Goal: Information Seeking & Learning: Learn about a topic

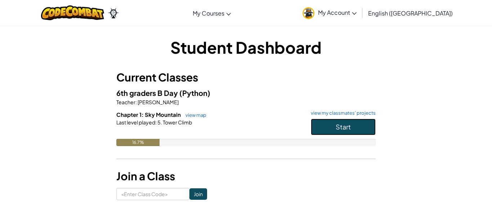
click at [333, 124] on button "Start" at bounding box center [343, 126] width 65 height 17
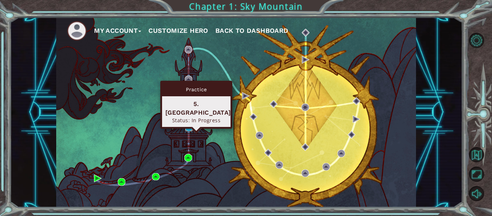
click at [188, 127] on img at bounding box center [189, 127] width 8 height 8
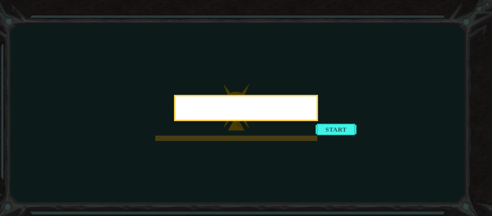
click at [355, 192] on icon at bounding box center [246, 108] width 492 height 216
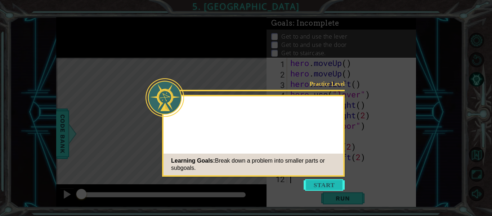
click at [325, 181] on button "Start" at bounding box center [323, 185] width 41 height 12
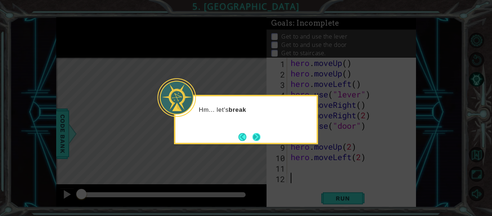
click at [256, 134] on button "Next" at bounding box center [256, 137] width 8 height 8
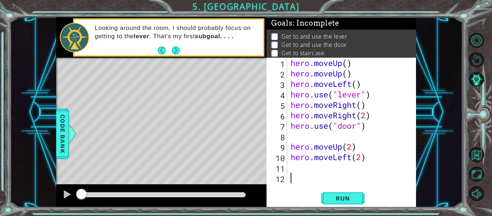
click at [343, 206] on div "1 2 3 4 5 6 7 8 9 10 11 12 hero . moveUp ( ) hero . moveUp ( ) hero . moveLeft …" at bounding box center [340, 132] width 149 height 149
click at [341, 203] on button "Run" at bounding box center [342, 198] width 43 height 15
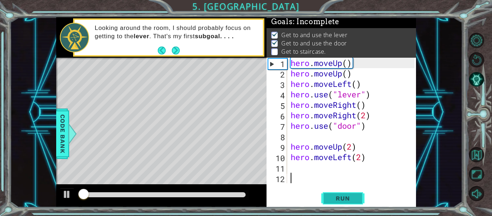
click at [341, 203] on button "Run" at bounding box center [342, 198] width 43 height 15
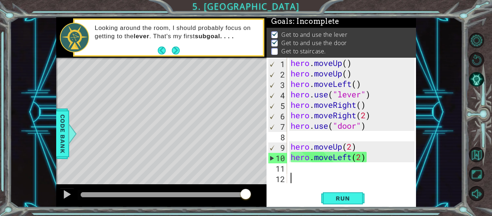
click at [362, 157] on div "hero . moveUp ( ) hero . moveUp ( ) hero . moveLeft ( ) hero . use ( "lever" ) …" at bounding box center [353, 131] width 129 height 146
type textarea "hero.moveLeft()"
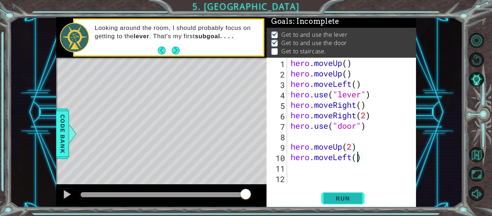
click at [330, 198] on span "Run" at bounding box center [342, 197] width 28 height 7
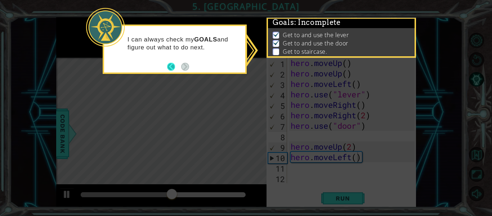
click at [168, 67] on button "Back" at bounding box center [174, 67] width 14 height 8
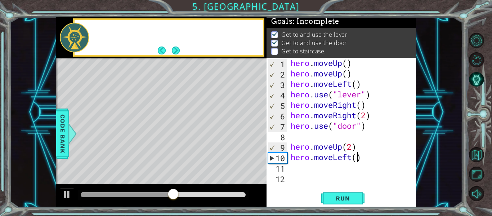
scroll to position [1, 0]
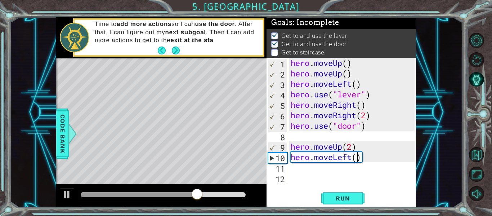
click at [299, 168] on div "hero . moveUp ( ) hero . moveUp ( ) hero . moveLeft ( ) hero . use ( "lever" ) …" at bounding box center [353, 131] width 129 height 146
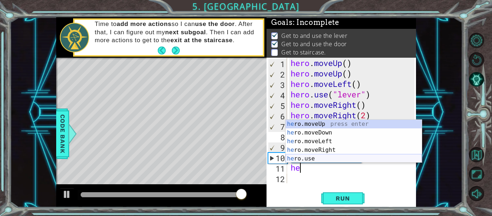
click at [330, 159] on div "he ro.moveUp press enter he ro.moveDown press enter he ro.moveLeft press enter …" at bounding box center [353, 149] width 136 height 60
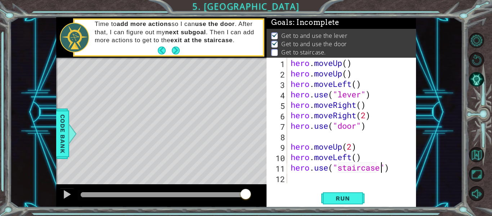
scroll to position [0, 4]
click at [320, 198] on div "Run" at bounding box center [342, 198] width 149 height 15
click at [326, 198] on button "Run" at bounding box center [342, 198] width 43 height 15
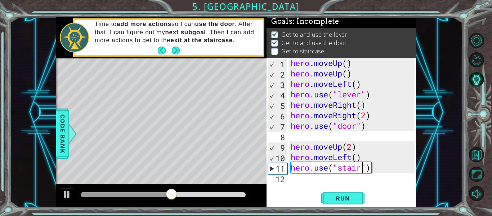
scroll to position [0, 3]
click at [365, 164] on div "hero . moveUp ( ) hero . moveUp ( ) hero . moveLeft ( ) hero . use ( "lever" ) …" at bounding box center [353, 131] width 129 height 146
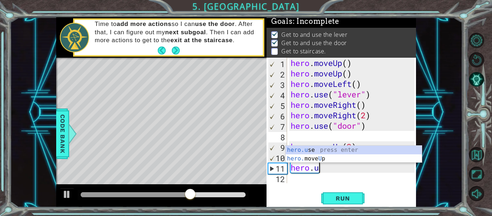
scroll to position [0, 0]
type textarea "h"
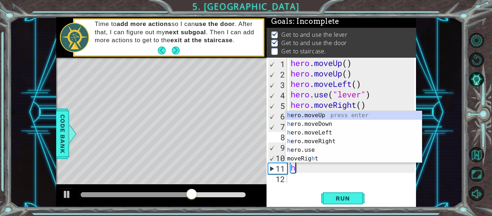
scroll to position [0, 0]
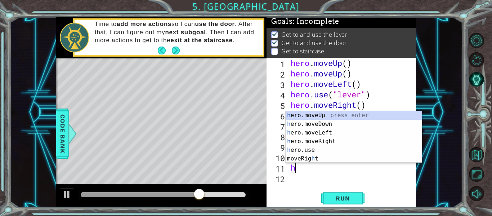
type textarea "he"
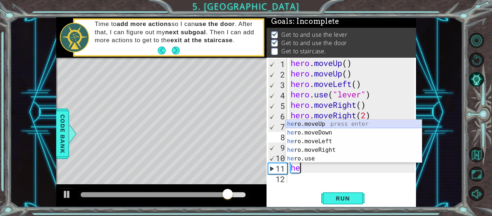
click at [331, 126] on div "he ro.moveUp press enter he ro.moveDown press enter he ro.moveLeft press enter …" at bounding box center [353, 149] width 136 height 60
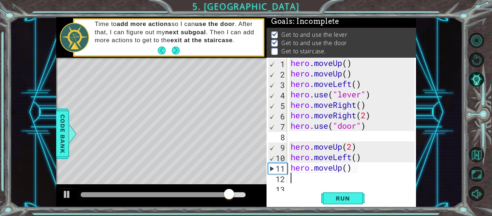
scroll to position [10, 0]
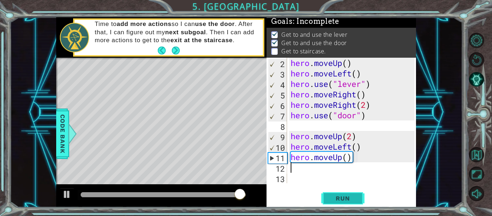
click at [339, 194] on span "Run" at bounding box center [342, 197] width 28 height 7
click at [341, 159] on div "hero . moveUp ( ) hero . moveLeft ( ) hero . use ( "lever" ) hero . moveRight (…" at bounding box center [353, 131] width 129 height 146
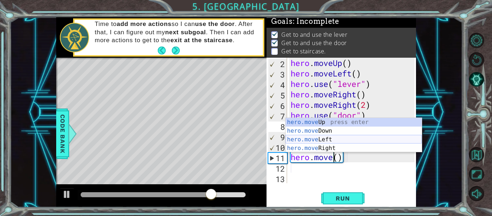
click at [325, 137] on div "hero.move Up press enter hero.move Down press enter hero.move Left press enter …" at bounding box center [353, 144] width 136 height 52
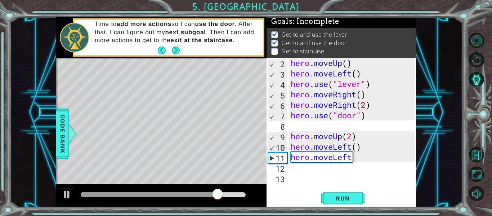
click at [357, 156] on div "hero . moveUp ( ) hero . moveLeft ( ) hero . use ( "lever" ) hero . moveRight (…" at bounding box center [353, 131] width 129 height 146
click at [352, 199] on span "Run" at bounding box center [342, 197] width 28 height 7
click at [357, 159] on div "hero . moveUp ( ) hero . moveLeft ( ) hero . use ( "lever" ) hero . moveRight (…" at bounding box center [353, 131] width 129 height 146
type textarea "hero.moveLeft(2)"
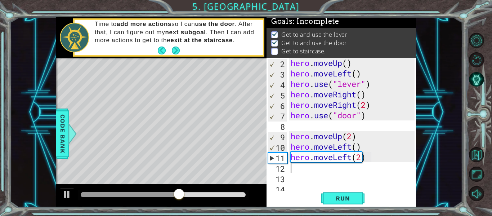
scroll to position [0, 0]
click at [348, 203] on button "Run" at bounding box center [342, 198] width 43 height 15
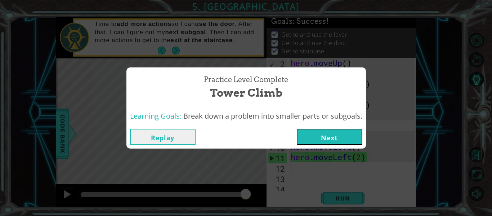
click at [313, 141] on button "Next" at bounding box center [329, 136] width 65 height 16
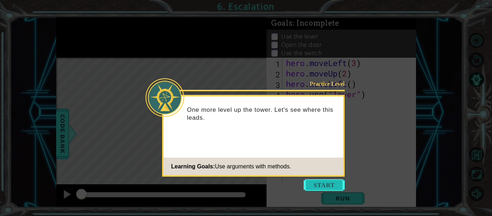
click at [325, 184] on button "Start" at bounding box center [323, 185] width 41 height 12
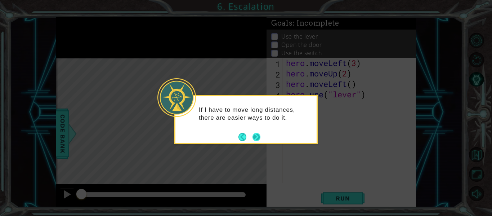
click at [260, 136] on button "Next" at bounding box center [256, 137] width 8 height 8
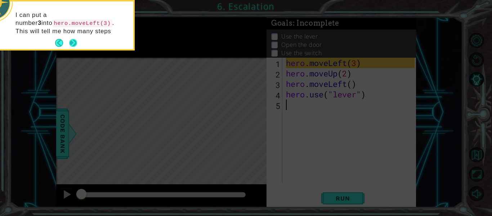
click at [77, 42] on button "Next" at bounding box center [73, 43] width 8 height 8
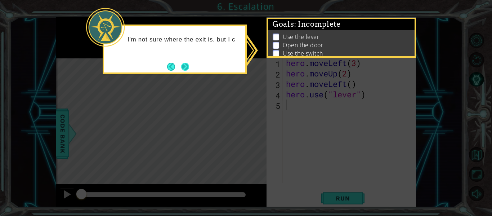
click at [181, 64] on button "Next" at bounding box center [185, 67] width 8 height 8
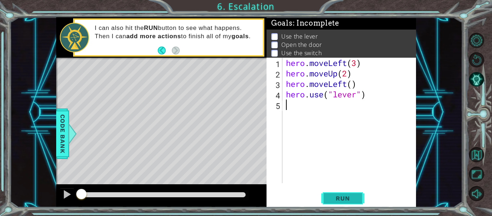
click at [334, 191] on button "Run" at bounding box center [342, 198] width 43 height 15
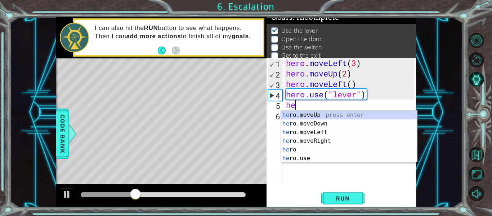
scroll to position [0, 0]
click at [316, 131] on div "her o.moveUp press enter her o.moveDown press enter her o.moveLeft press enter …" at bounding box center [349, 144] width 136 height 69
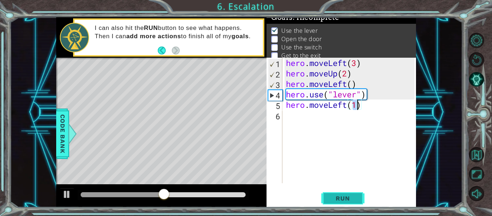
type textarea "hero.moveLeft(1)"
click at [345, 196] on span "Run" at bounding box center [342, 197] width 28 height 7
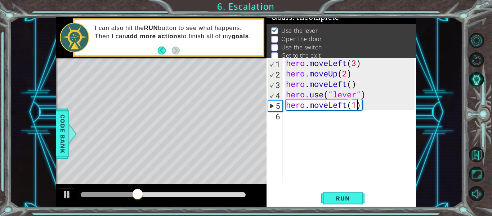
click at [285, 116] on div "hero . moveLeft ( 3 ) hero . moveUp ( 2 ) hero . moveLeft ( ) hero . use ( "lev…" at bounding box center [351, 131] width 134 height 146
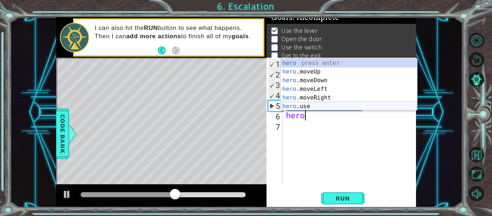
click at [305, 107] on div "hero press enter hero .moveUp press enter hero .moveDown press enter hero .move…" at bounding box center [349, 93] width 136 height 69
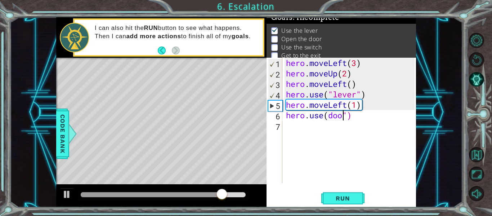
scroll to position [0, 3]
click at [358, 198] on button "Run" at bounding box center [342, 198] width 43 height 15
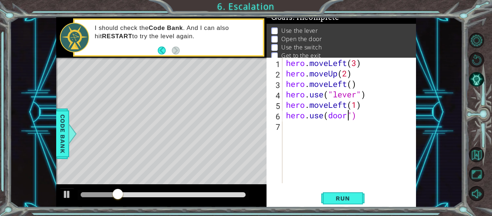
click at [329, 115] on div "hero . moveLeft ( 3 ) hero . moveUp ( 2 ) hero . moveLeft ( ) hero . use ( "lev…" at bounding box center [351, 131] width 134 height 146
click at [322, 116] on div "hero . moveLeft ( 3 ) hero . moveUp ( 2 ) hero . moveLeft ( ) hero . use ( "lev…" at bounding box center [351, 131] width 134 height 146
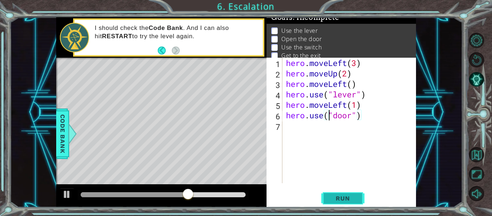
type textarea "hero.use("door")"
click at [349, 200] on span "Run" at bounding box center [342, 197] width 28 height 7
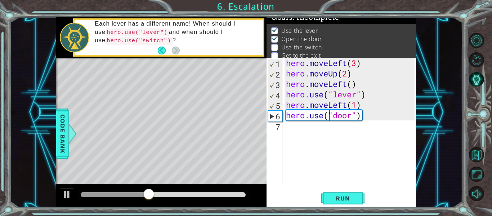
click at [295, 128] on div "hero . moveLeft ( 3 ) hero . moveUp ( 2 ) hero . moveLeft ( ) hero . use ( "lev…" at bounding box center [351, 131] width 134 height 146
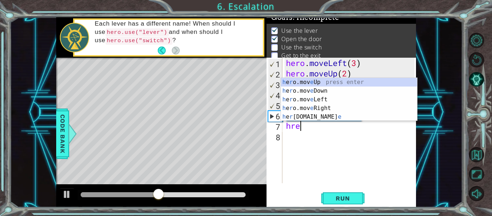
scroll to position [0, 0]
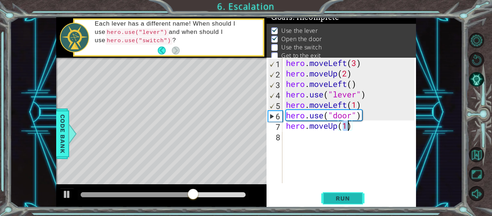
type textarea "hero.moveUp(1)"
click at [338, 199] on span "Run" at bounding box center [342, 197] width 28 height 7
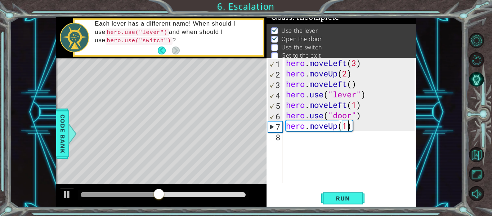
click at [299, 141] on div "hero . moveLeft ( 3 ) hero . moveUp ( 2 ) hero . moveLeft ( ) hero . use ( "lev…" at bounding box center [351, 131] width 134 height 146
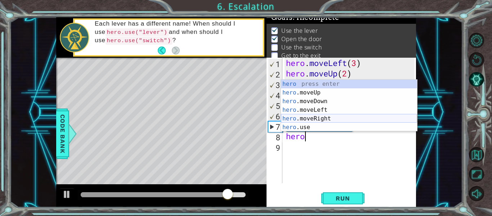
click at [334, 118] on div "hero press enter hero .moveUp press enter hero .moveDown press enter hero .move…" at bounding box center [349, 114] width 136 height 69
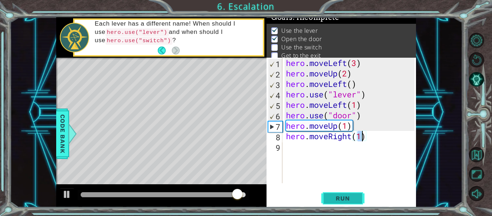
click at [323, 200] on button "Run" at bounding box center [342, 198] width 43 height 15
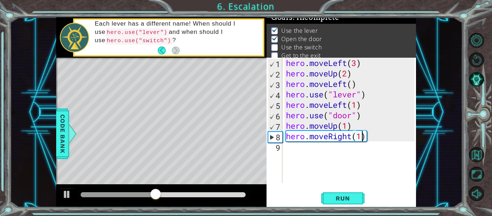
click at [351, 135] on div "hero . moveLeft ( 3 ) hero . moveUp ( 2 ) hero . moveLeft ( ) hero . use ( "lev…" at bounding box center [351, 131] width 134 height 146
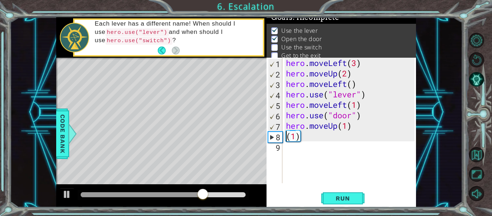
type textarea "hero.moveUp(1)(1)"
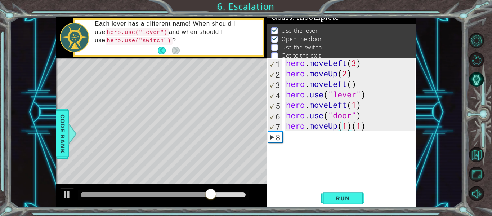
click at [370, 132] on div "hero . moveLeft ( 3 ) hero . moveUp ( 2 ) hero . moveLeft ( ) hero . use ( "lev…" at bounding box center [351, 131] width 134 height 146
type textarea "hero.moveUp(1)"
click at [295, 141] on div "hero . moveLeft ( 3 ) hero . moveUp ( 2 ) hero . moveLeft ( ) hero . use ( "lev…" at bounding box center [351, 131] width 134 height 146
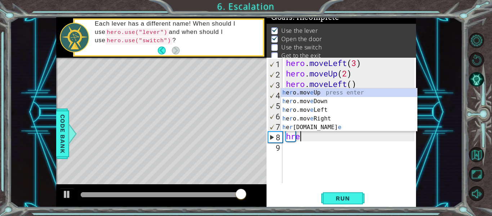
scroll to position [0, 0]
click at [214, 193] on div at bounding box center [163, 194] width 165 height 5
click at [313, 124] on div "h e r o.mov e Up press enter h e r o.mov e Down press enter h e r o.mov e Left …" at bounding box center [349, 118] width 136 height 60
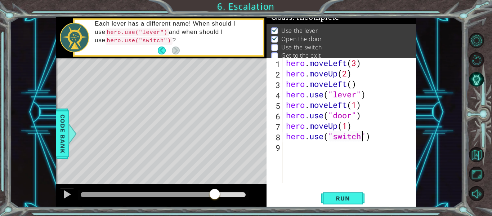
scroll to position [0, 4]
click at [346, 198] on span "Run" at bounding box center [342, 197] width 28 height 7
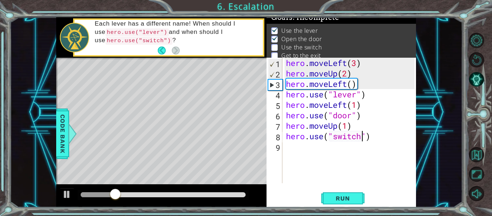
click at [222, 193] on div at bounding box center [163, 194] width 165 height 5
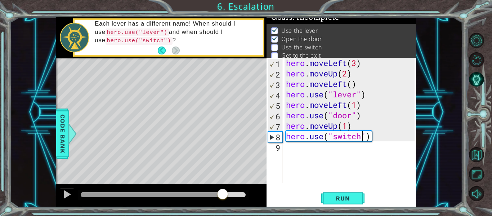
click at [202, 199] on div at bounding box center [163, 195] width 171 height 10
click at [194, 192] on div at bounding box center [152, 194] width 142 height 5
click at [70, 189] on div at bounding box center [66, 193] width 9 height 9
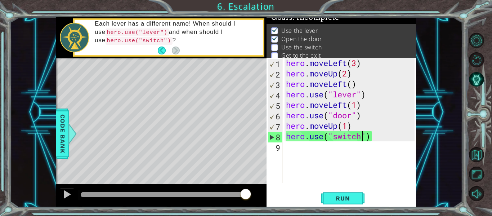
click at [346, 125] on div "hero . moveLeft ( 3 ) hero . moveUp ( 2 ) hero . moveLeft ( ) hero . use ( "lev…" at bounding box center [351, 131] width 134 height 146
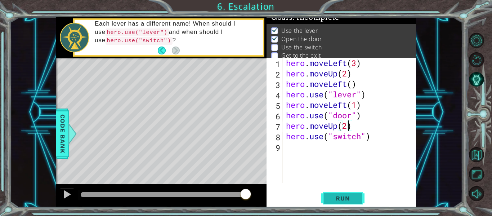
click at [333, 202] on span "Run" at bounding box center [342, 197] width 28 height 7
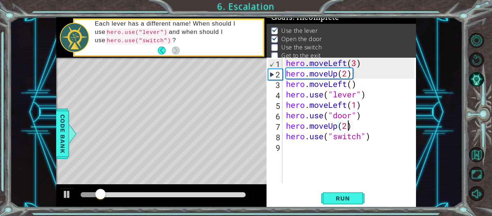
click at [203, 193] on div at bounding box center [163, 194] width 165 height 5
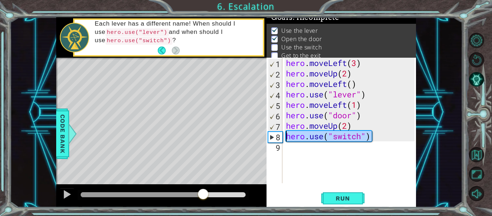
drag, startPoint x: 371, startPoint y: 139, endPoint x: 286, endPoint y: 135, distance: 85.0
click at [286, 135] on div "hero . moveLeft ( 3 ) hero . moveUp ( 2 ) hero . moveLeft ( ) hero . use ( "lev…" at bounding box center [351, 131] width 134 height 146
type textarea "hero.use("switch")"
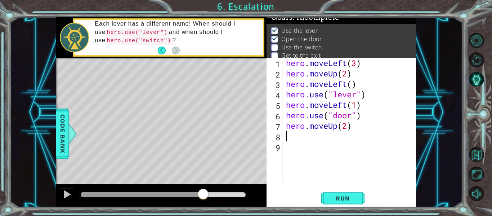
scroll to position [0, 0]
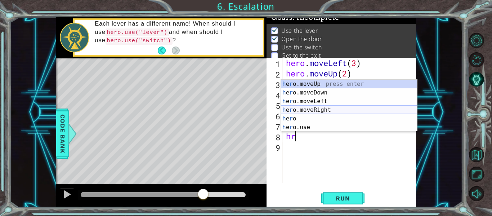
click at [330, 112] on div "h e r o.moveUp press enter h e r o.moveDown press enter h e r o.moveLeft press …" at bounding box center [349, 114] width 136 height 69
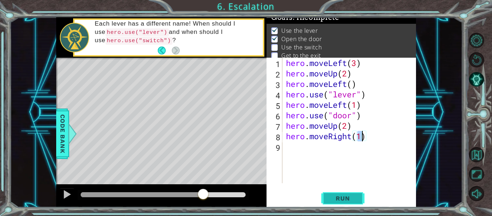
click at [345, 194] on span "Run" at bounding box center [342, 197] width 28 height 7
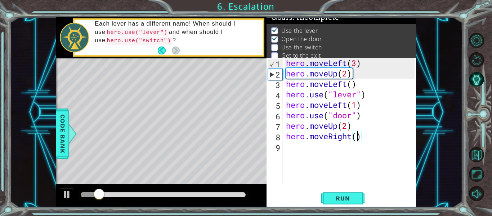
scroll to position [0, 3]
type textarea "hero.moveRight(2)"
click at [354, 194] on button "Run" at bounding box center [342, 198] width 43 height 15
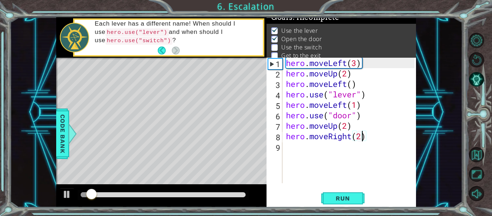
click at [199, 191] on div at bounding box center [163, 195] width 171 height 10
click at [206, 196] on div at bounding box center [163, 194] width 165 height 5
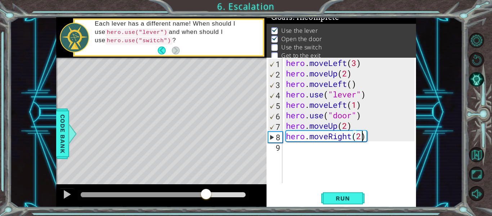
click at [299, 153] on div "hero . moveLeft ( 3 ) hero . moveUp ( 2 ) hero . moveLeft ( ) hero . use ( "lev…" at bounding box center [351, 131] width 134 height 146
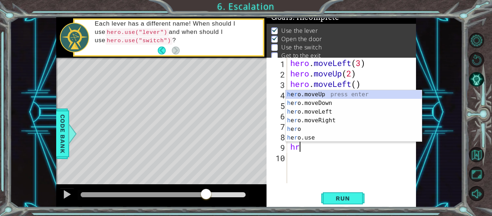
scroll to position [0, 0]
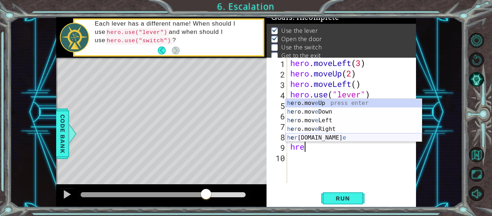
click at [343, 138] on div "h e r o.mov e Up press enter h e r o.mov e Down press enter h e r o.mov e Left …" at bounding box center [353, 129] width 136 height 60
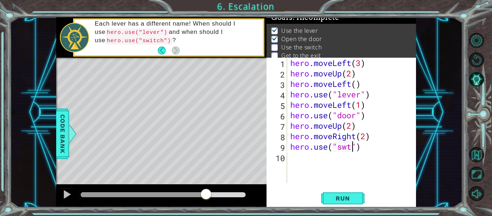
scroll to position [0, 3]
click at [349, 148] on div "hero . moveLeft ( 3 ) hero . moveUp ( 2 ) hero . moveLeft ( ) hero . use ( "lev…" at bounding box center [353, 131] width 129 height 146
type textarea "hero.use("switch")"
click at [332, 203] on button "Run" at bounding box center [342, 198] width 43 height 15
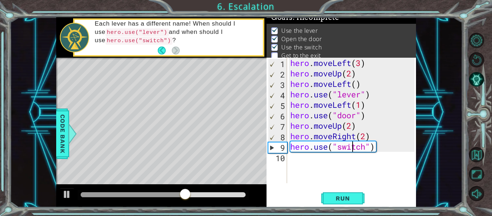
click at [294, 158] on div "hero . moveLeft ( 3 ) hero . moveUp ( 2 ) hero . moveLeft ( ) hero . use ( "lev…" at bounding box center [353, 131] width 129 height 146
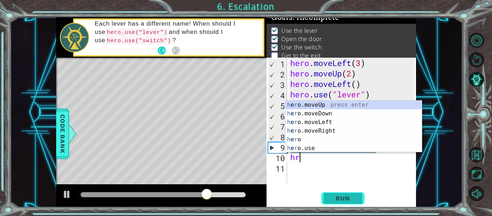
scroll to position [0, 0]
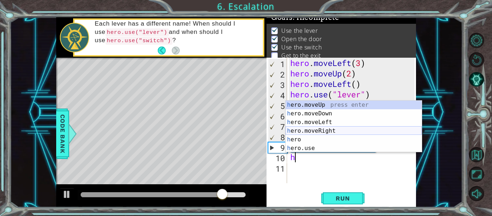
click at [332, 127] on div "h ero.moveUp press enter h ero.moveDown press enter h ero.moveLeft press enter …" at bounding box center [353, 134] width 136 height 69
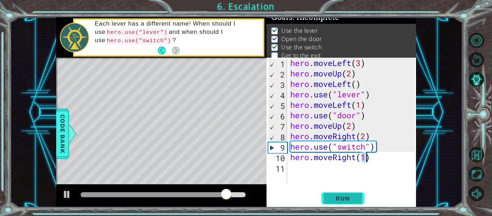
type textarea "hero.moveRight(1)"
click at [349, 199] on span "Run" at bounding box center [342, 197] width 28 height 7
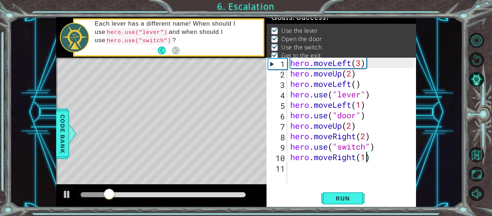
click at [236, 193] on div at bounding box center [163, 194] width 165 height 5
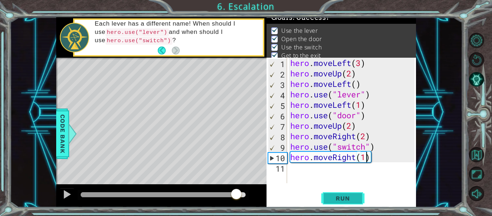
click at [356, 197] on span "Run" at bounding box center [342, 197] width 28 height 7
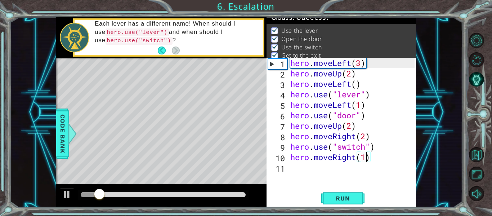
click at [239, 194] on div at bounding box center [163, 194] width 165 height 5
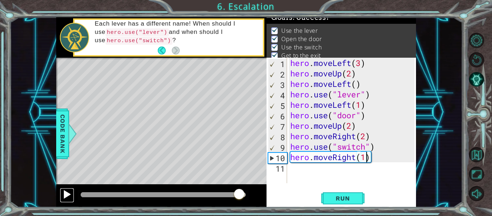
click at [69, 192] on div at bounding box center [66, 193] width 9 height 9
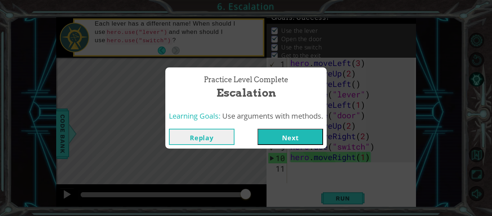
click at [320, 140] on button "Next" at bounding box center [289, 136] width 65 height 16
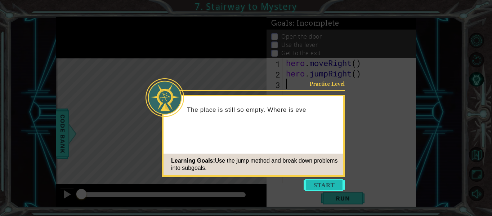
click at [323, 184] on button "Start" at bounding box center [323, 185] width 41 height 12
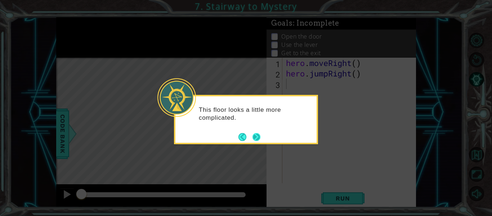
click at [260, 136] on button "Next" at bounding box center [256, 136] width 8 height 8
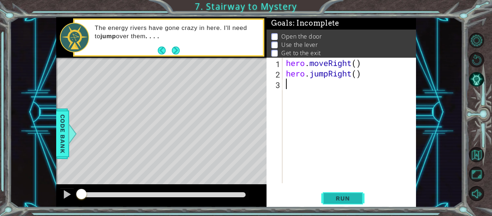
click at [338, 191] on button "Run" at bounding box center [342, 198] width 43 height 15
click at [340, 193] on button "Run" at bounding box center [342, 198] width 43 height 15
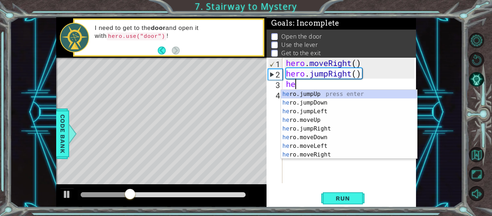
scroll to position [0, 0]
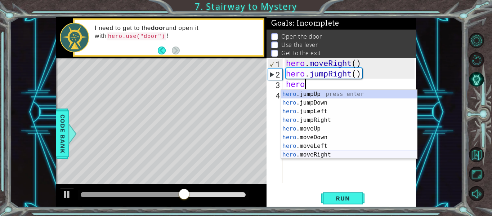
click at [342, 156] on div "hero .jumpUp press enter hero .jumpDown press enter hero .jumpLeft press enter …" at bounding box center [349, 133] width 136 height 86
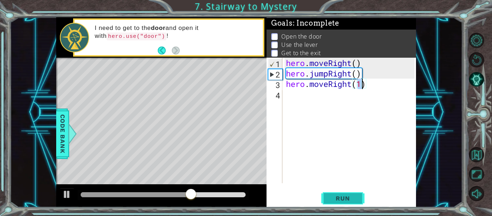
click at [339, 196] on span "Run" at bounding box center [342, 197] width 28 height 7
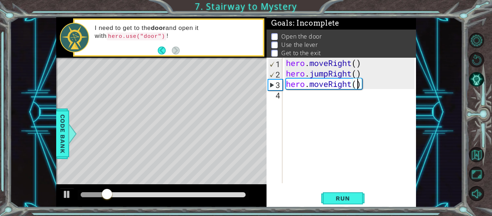
scroll to position [0, 3]
type textarea "hero.moveRight(2)"
click at [351, 196] on span "Run" at bounding box center [342, 197] width 28 height 7
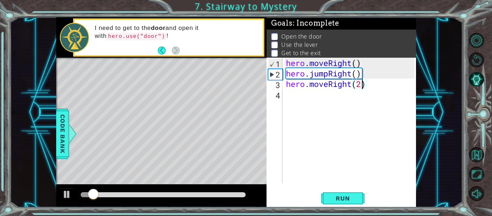
click at [217, 193] on div at bounding box center [163, 194] width 165 height 5
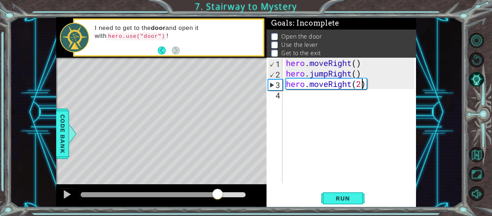
click at [294, 102] on div "hero . moveRight ( ) hero . jumpRight ( ) hero . moveRight ( 2 )" at bounding box center [351, 131] width 134 height 146
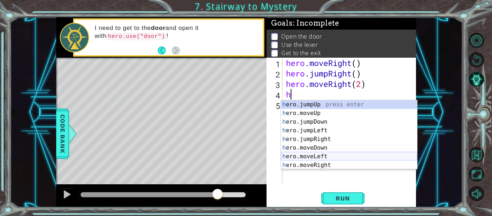
scroll to position [0, 0]
click at [335, 155] on div "h ero.jumpUp press enter h ero.moveUp press enter h ero.jumpDown press enter h …" at bounding box center [349, 143] width 136 height 86
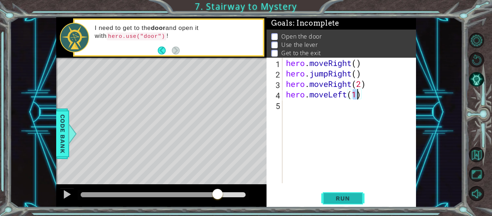
click at [341, 202] on button "Run" at bounding box center [342, 198] width 43 height 15
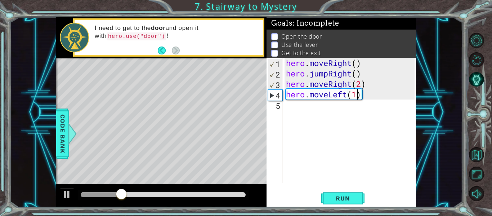
click at [347, 99] on div "hero . moveRight ( ) hero . jumpRight ( ) hero . moveRight ( 2 ) hero . moveLef…" at bounding box center [351, 131] width 134 height 146
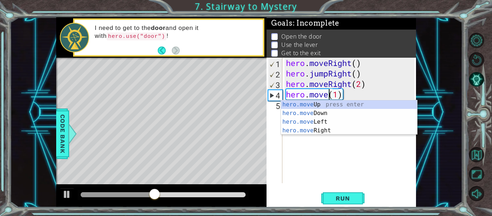
click at [342, 95] on div "hero . moveRight ( ) hero . jumpRight ( ) hero . moveRight ( 2 ) hero . move ( …" at bounding box center [351, 131] width 134 height 146
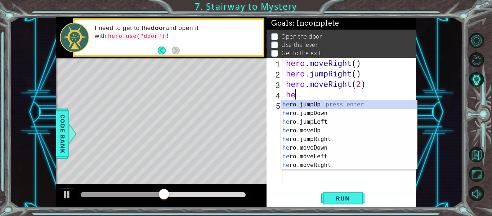
type textarea "h"
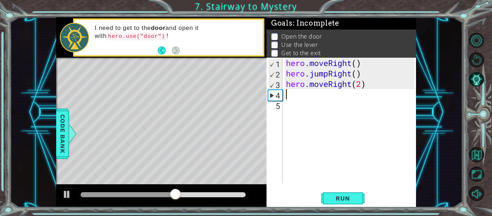
click at [363, 84] on div "hero . moveRight ( ) hero . jumpRight ( ) hero . moveRight ( 2 )" at bounding box center [351, 131] width 134 height 146
click at [345, 195] on span "Run" at bounding box center [342, 197] width 28 height 7
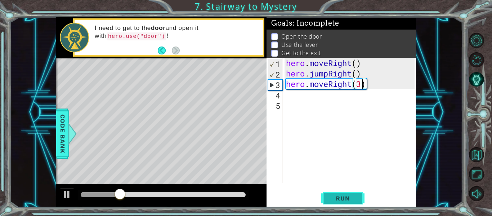
type textarea "hero.moveRight(2)"
click at [291, 96] on div "hero . moveRight ( ) hero . jumpRight ( ) hero . moveRight ( 2 )" at bounding box center [351, 131] width 134 height 146
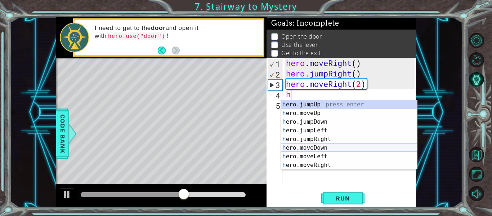
click at [326, 144] on div "h ero.jumpUp press enter h ero.moveUp press enter h ero.jumpDown press enter h …" at bounding box center [349, 143] width 136 height 86
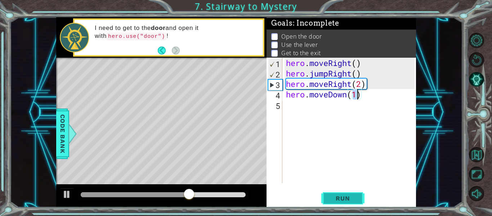
click at [343, 198] on span "Run" at bounding box center [342, 197] width 28 height 7
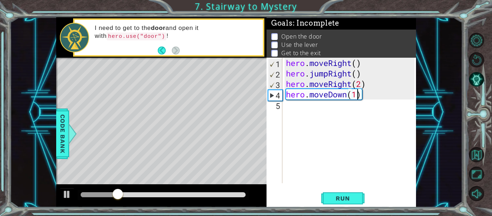
click at [347, 95] on div "hero . moveRight ( ) hero . jumpRight ( ) hero . moveRight ( 2 ) hero . moveDow…" at bounding box center [351, 131] width 134 height 146
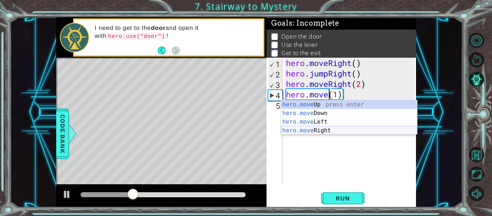
click at [321, 127] on div "hero.move Up press enter hero.move Down press enter hero.move Left press enter …" at bounding box center [349, 126] width 136 height 52
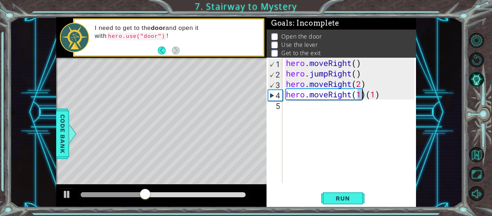
click at [385, 93] on div "hero . moveRight ( ) hero . jumpRight ( ) hero . moveRight ( 2 ) hero . moveRig…" at bounding box center [351, 131] width 134 height 146
click at [328, 201] on span "Run" at bounding box center [342, 197] width 28 height 7
click at [365, 95] on div "hero . moveRight ( ) hero . jumpRight ( ) hero . moveRight ( 2 ) hero . moveRig…" at bounding box center [351, 131] width 134 height 146
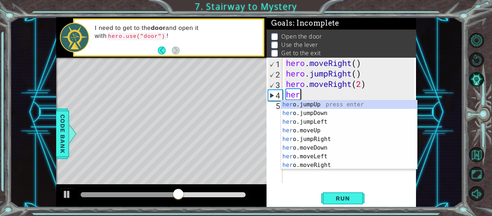
type textarea "h"
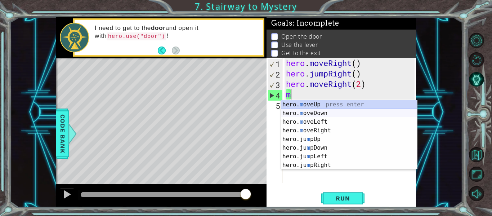
click at [324, 112] on div "hero. m oveUp press enter hero. m oveDown press enter hero. m oveLeft press ent…" at bounding box center [349, 143] width 136 height 86
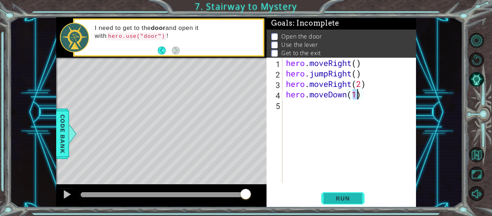
click at [347, 200] on span "Run" at bounding box center [342, 197] width 28 height 7
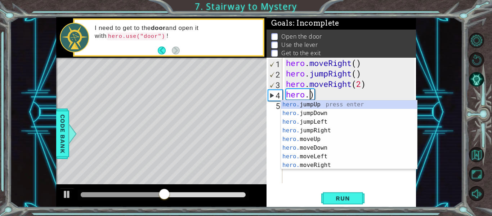
click at [319, 93] on div "hero . moveRight ( ) hero . jumpRight ( ) hero . moveRight ( 2 ) hero . )" at bounding box center [351, 131] width 134 height 146
type textarea "h"
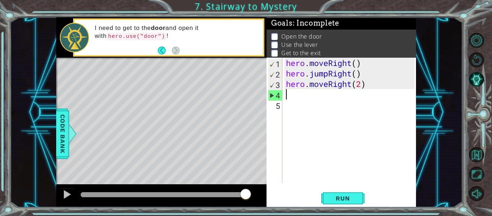
click at [366, 83] on div "hero . moveRight ( ) hero . jumpRight ( ) hero . moveRight ( 2 )" at bounding box center [351, 131] width 134 height 146
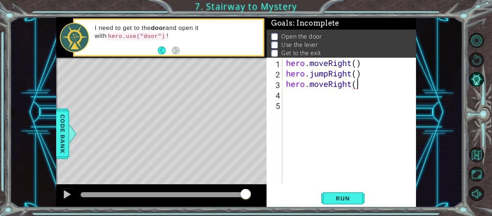
scroll to position [0, 3]
type textarea "hero.moveRight(1)"
click at [353, 192] on button "Run" at bounding box center [342, 198] width 43 height 15
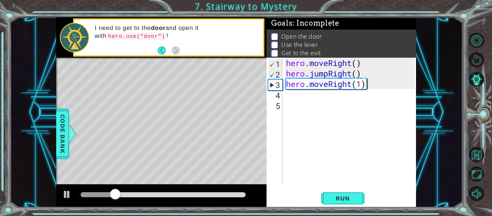
click at [290, 95] on div "hero . moveRight ( ) hero . jumpRight ( ) hero . moveRight ( 1 )" at bounding box center [351, 131] width 134 height 146
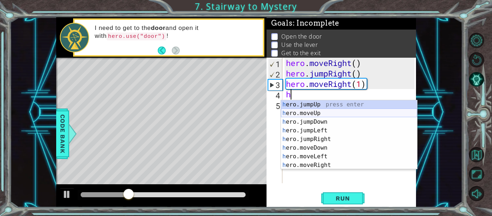
click at [315, 115] on div "h ero.jumpUp press enter h ero.moveUp press enter h ero.jumpDown press enter h …" at bounding box center [349, 143] width 136 height 86
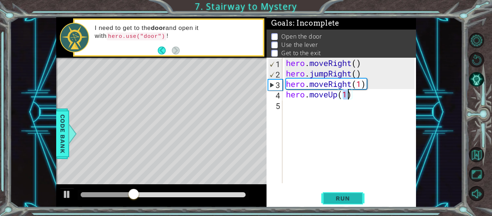
type textarea "hero.moveUp(1)"
click at [336, 194] on button "Run" at bounding box center [342, 198] width 43 height 15
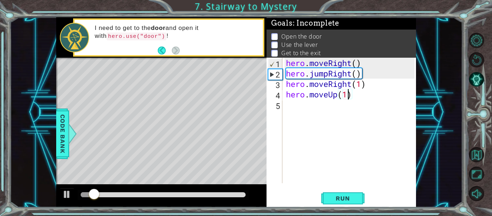
click at [295, 114] on div "hero . moveRight ( ) hero . jumpRight ( ) hero . moveRight ( 1 ) hero . moveUp …" at bounding box center [351, 131] width 134 height 146
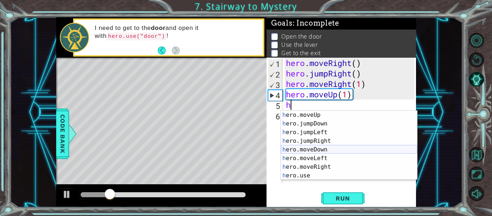
scroll to position [9, 0]
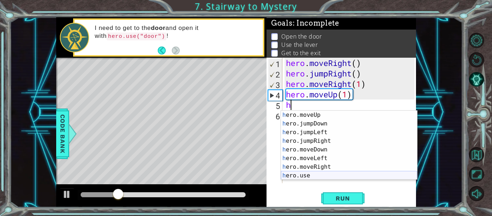
click at [300, 177] on div "h ero.moveUp press enter h ero.jumpDown press enter h ero.jumpLeft press enter …" at bounding box center [349, 153] width 136 height 86
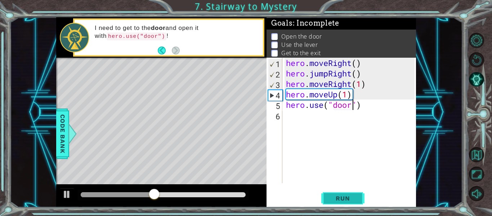
scroll to position [0, 3]
type textarea "hero.use("door")"
click at [358, 193] on button "Run" at bounding box center [342, 198] width 43 height 15
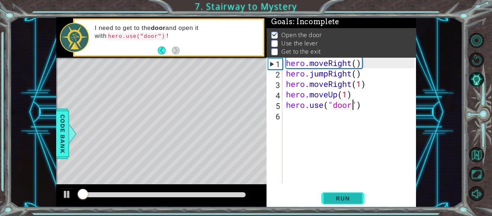
scroll to position [2, 0]
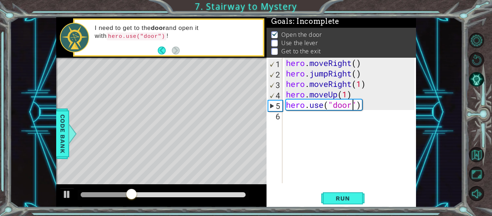
click at [291, 116] on div "hero . moveRight ( ) hero . jumpRight ( ) hero . moveRight ( 1 ) hero . moveUp …" at bounding box center [351, 131] width 134 height 146
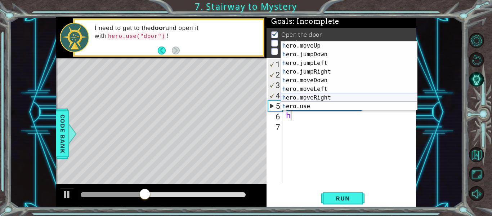
scroll to position [9, 0]
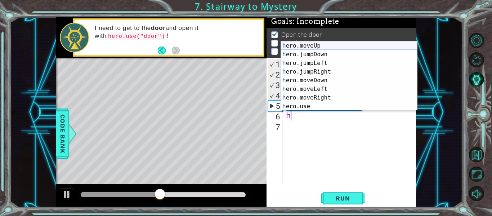
click at [319, 49] on div "h ero.moveUp press enter h ero.jumpDown press enter h ero.jumpLeft press enter …" at bounding box center [349, 84] width 136 height 86
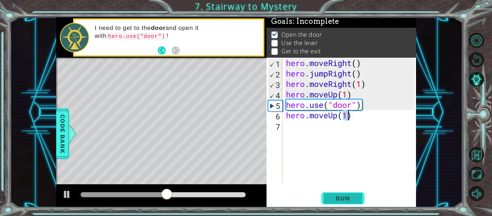
type textarea "hero.moveUp(1)"
click at [333, 198] on span "Run" at bounding box center [342, 197] width 28 height 7
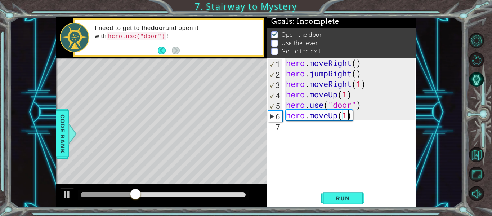
click at [287, 131] on div "hero . moveRight ( ) hero . jumpRight ( ) hero . moveRight ( 1 ) hero . moveUp …" at bounding box center [351, 131] width 134 height 146
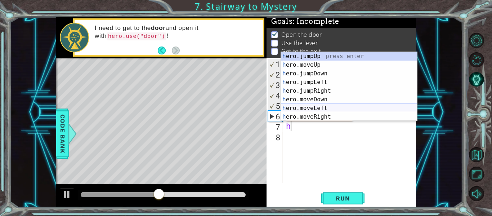
click at [328, 105] on div "h ero.jumpUp press enter h ero.moveUp press enter h ero.jumpDown press enter h …" at bounding box center [349, 95] width 136 height 86
type textarea "hero.moveLeft(1)"
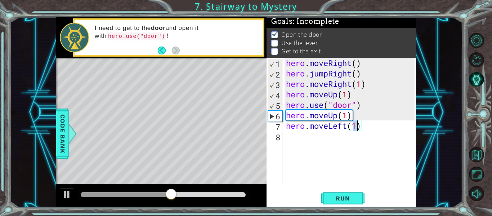
click at [291, 139] on div "hero . moveRight ( ) hero . jumpRight ( ) hero . moveRight ( 1 ) hero . moveUp …" at bounding box center [351, 131] width 134 height 146
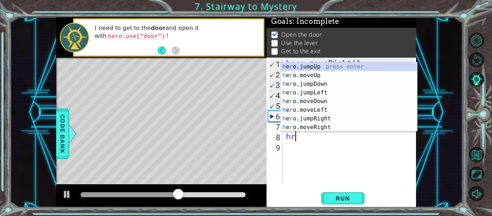
scroll to position [0, 0]
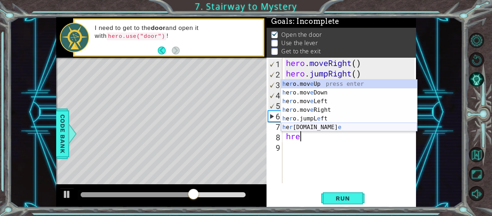
click at [288, 127] on div "h e r o.mov e Up press enter h e r o.mov e Down press enter h e r o.mov e Left …" at bounding box center [349, 114] width 136 height 69
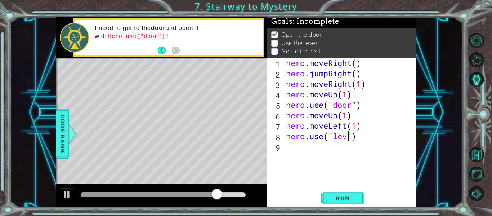
scroll to position [0, 3]
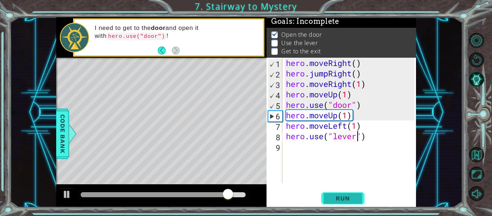
click at [352, 195] on span "Run" at bounding box center [342, 197] width 28 height 7
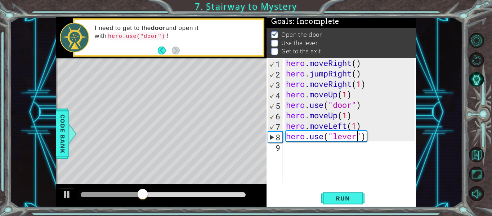
click at [345, 126] on div "hero . moveRight ( ) hero . jumpRight ( ) hero . moveRight ( 1 ) hero . moveUp …" at bounding box center [351, 131] width 134 height 146
click at [347, 126] on div "hero . moveRight ( ) hero . jumpRight ( ) hero . moveRight ( 1 ) hero . moveUp …" at bounding box center [351, 131] width 134 height 146
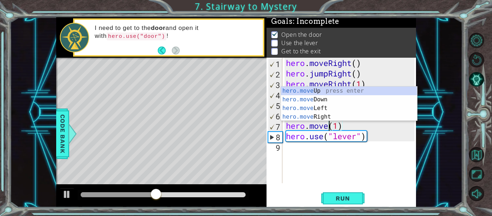
scroll to position [0, 2]
click at [331, 117] on div "hero.move Up press enter hero.move Down press enter hero.move Left press enter …" at bounding box center [349, 112] width 136 height 52
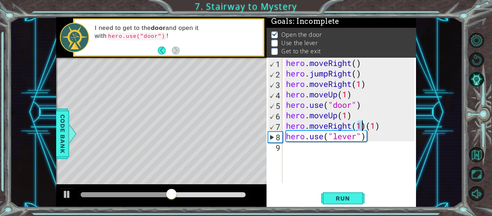
click at [380, 125] on div "hero . moveRight ( ) hero . jumpRight ( ) hero . moveRight ( 1 ) hero . moveUp …" at bounding box center [351, 131] width 134 height 146
click at [347, 196] on span "Run" at bounding box center [342, 197] width 28 height 7
click at [350, 125] on div "hero . moveRight ( ) hero . jumpRight ( ) hero . moveRight ( 1 ) hero . moveUp …" at bounding box center [351, 131] width 134 height 146
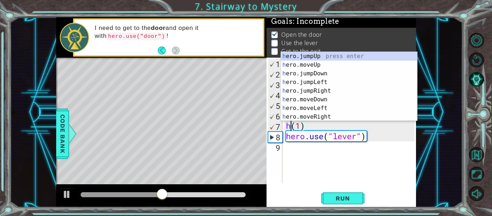
scroll to position [0, 0]
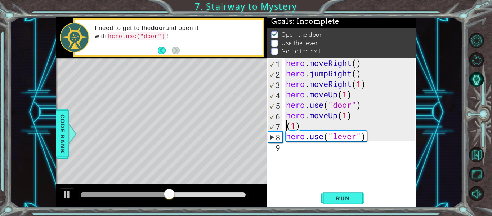
click at [312, 125] on div "hero . moveRight ( ) hero . jumpRight ( ) hero . moveRight ( 1 ) hero . moveUp …" at bounding box center [351, 131] width 134 height 146
type textarea "("
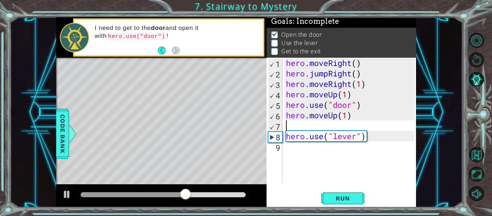
click at [348, 115] on div "hero . moveRight ( ) hero . jumpRight ( ) hero . moveRight ( 1 ) hero . moveUp …" at bounding box center [351, 131] width 134 height 146
click at [347, 197] on span "Run" at bounding box center [342, 197] width 28 height 7
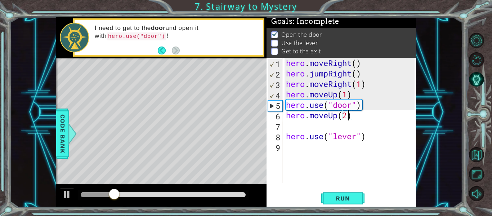
click at [303, 132] on div "hero . moveRight ( ) hero . jumpRight ( ) hero . moveRight ( 1 ) hero . moveUp …" at bounding box center [351, 131] width 134 height 146
type textarea "hero.use("lever")"
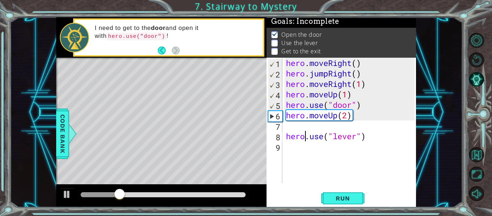
click at [296, 128] on div "hero . moveRight ( ) hero . jumpRight ( ) hero . moveRight ( 1 ) hero . moveUp …" at bounding box center [351, 131] width 134 height 146
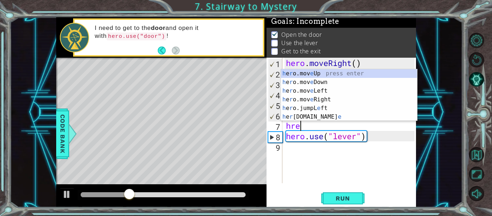
scroll to position [0, 0]
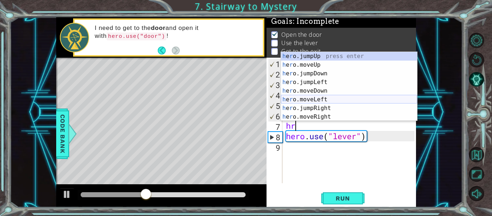
click at [327, 99] on div "h e r o.jumpUp press enter h e r o.moveUp press enter h e r o.jumpDown press en…" at bounding box center [349, 95] width 136 height 86
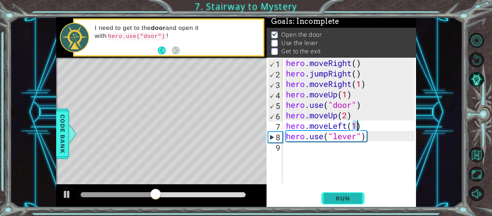
type textarea "hero.moveLeft(1)"
click at [346, 193] on button "Run" at bounding box center [342, 198] width 43 height 15
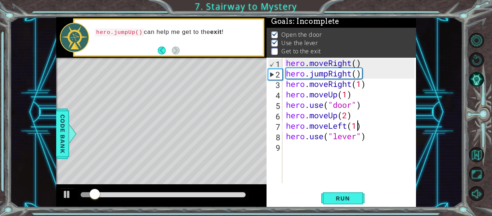
click at [293, 154] on div "hero . moveRight ( ) hero . jumpRight ( ) hero . moveRight ( 1 ) hero . moveUp …" at bounding box center [351, 131] width 134 height 146
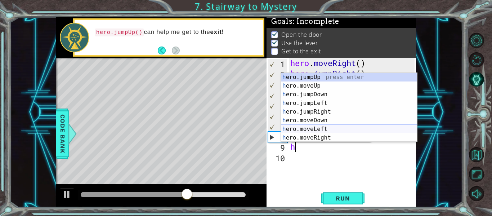
click at [315, 128] on div "h ero.jumpUp press enter h ero.moveUp press enter h ero.jumpDown press enter h …" at bounding box center [349, 116] width 136 height 86
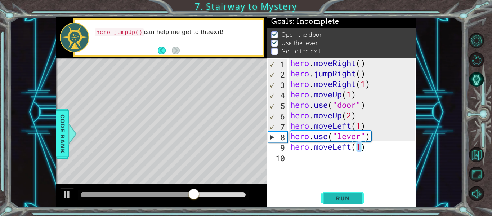
click at [343, 192] on button "Run" at bounding box center [342, 198] width 43 height 15
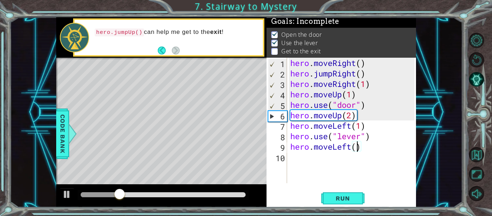
scroll to position [0, 3]
type textarea "hero.moveLeft(2)"
click at [359, 197] on button "Run" at bounding box center [342, 198] width 43 height 15
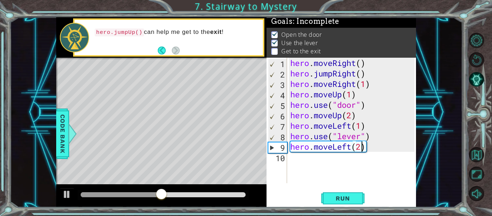
click at [312, 161] on div "hero . moveRight ( ) hero . jumpRight ( ) hero . moveRight ( 1 ) hero . moveUp …" at bounding box center [353, 131] width 129 height 146
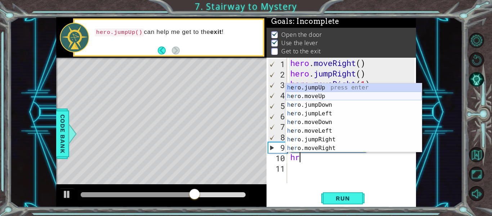
click at [320, 95] on div "h e r o.jumpUp press enter h e r o.moveUp press enter h e r o.jumpDown press en…" at bounding box center [353, 126] width 136 height 86
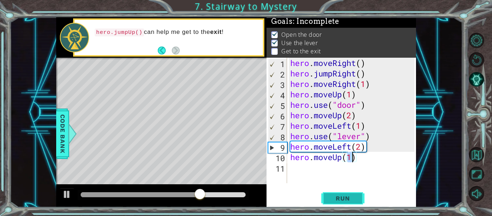
click at [353, 194] on span "Run" at bounding box center [342, 197] width 28 height 7
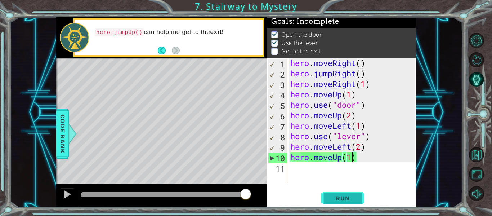
click at [335, 201] on span "Run" at bounding box center [342, 197] width 28 height 7
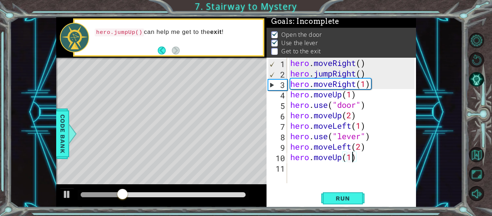
click at [334, 157] on div "hero . moveRight ( ) hero . jumpRight ( ) hero . moveRight ( 1 ) hero . moveUp …" at bounding box center [353, 131] width 129 height 146
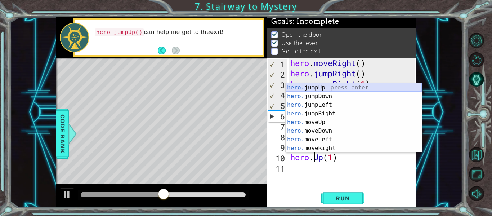
click at [327, 85] on div "hero. jumpUp press enter hero. jumpDown press enter hero. jumpLeft press enter …" at bounding box center [353, 126] width 136 height 86
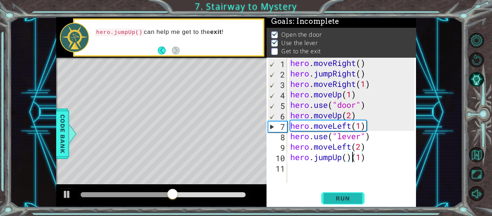
click at [339, 196] on span "Run" at bounding box center [342, 197] width 28 height 7
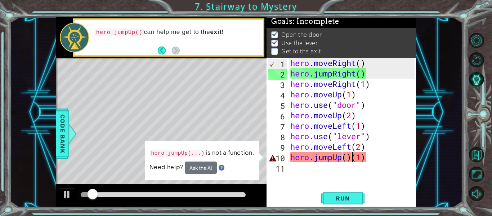
type textarea "hero.jumpUp(1)"
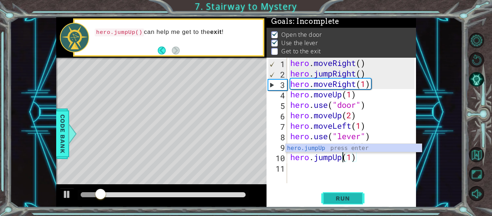
click at [339, 194] on button "Run" at bounding box center [342, 198] width 43 height 15
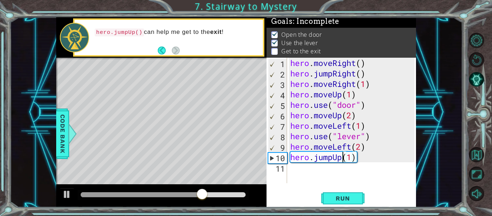
click at [296, 167] on div "hero . moveRight ( ) hero . jumpRight ( ) hero . moveRight ( 1 ) hero . moveUp …" at bounding box center [353, 131] width 129 height 146
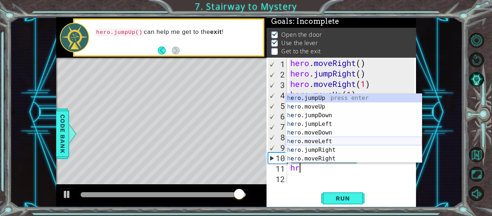
click at [323, 141] on div "h e r o.jumpUp press enter h e r o.moveUp press enter h e r o.jumpDown press en…" at bounding box center [353, 137] width 136 height 86
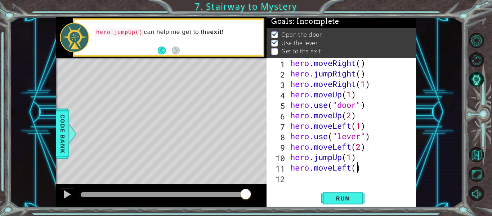
scroll to position [0, 3]
click at [338, 195] on span "Run" at bounding box center [342, 197] width 28 height 7
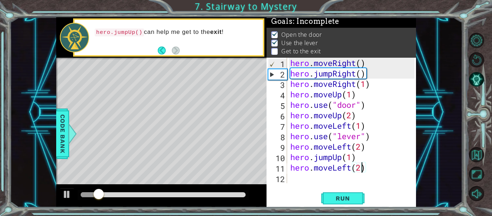
click at [349, 168] on div "hero . moveRight ( ) hero . jumpRight ( ) hero . moveRight ( 1 ) hero . moveUp …" at bounding box center [353, 131] width 129 height 146
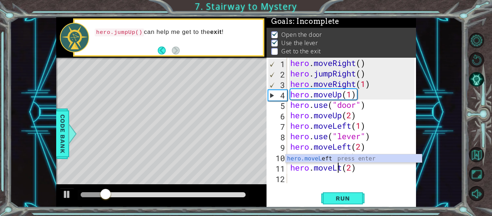
scroll to position [0, 3]
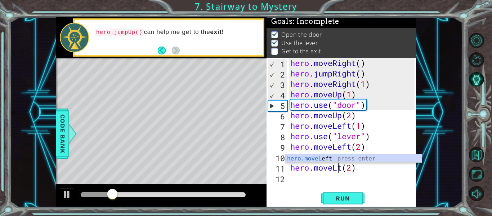
click at [343, 166] on div "hero . moveRight ( ) hero . jumpRight ( ) hero . moveRight ( 1 ) hero . moveUp …" at bounding box center [353, 131] width 129 height 146
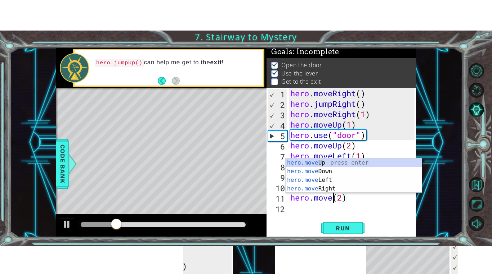
scroll to position [0, 2]
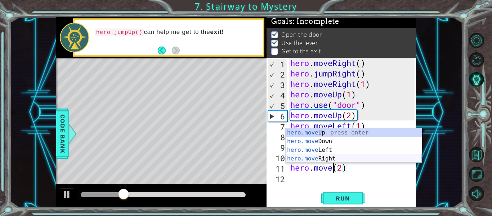
click at [335, 158] on div "hero.move Up press enter hero.move Down press enter hero.move Left press enter …" at bounding box center [353, 154] width 136 height 52
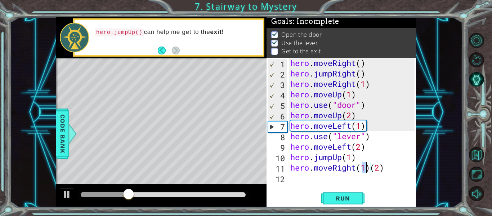
click at [372, 168] on div "hero . moveRight ( ) hero . jumpRight ( ) hero . moveRight ( 1 ) hero . moveUp …" at bounding box center [353, 131] width 129 height 146
type textarea "hero.moveRight(2)"
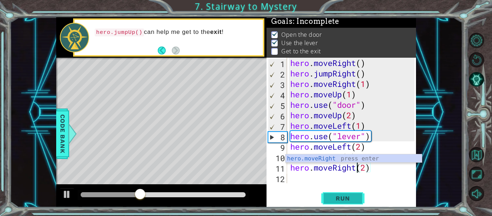
click at [341, 200] on span "Run" at bounding box center [342, 197] width 28 height 7
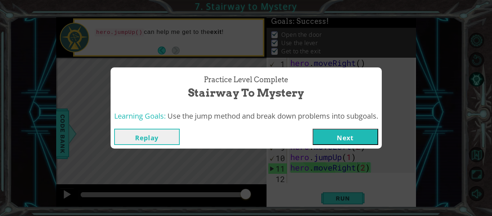
click at [356, 133] on button "Next" at bounding box center [344, 136] width 65 height 16
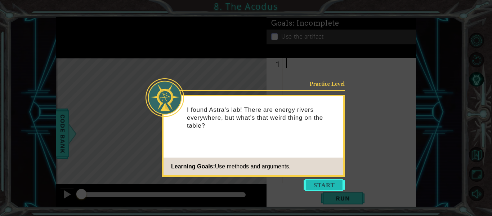
click at [319, 189] on button "Start" at bounding box center [323, 185] width 41 height 12
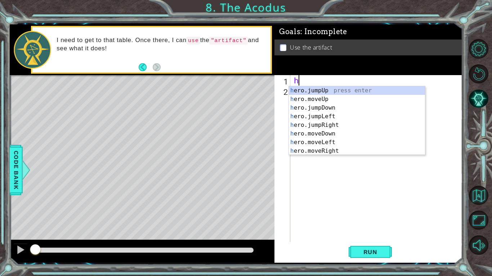
type textarea "hr"
click at [334, 118] on div "h e r o.jumpUp press enter h e r o.moveUp press enter h e r o.jumpDown press en…" at bounding box center [357, 129] width 136 height 86
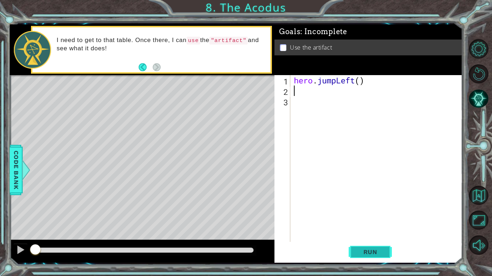
click at [371, 215] on span "Run" at bounding box center [370, 252] width 28 height 7
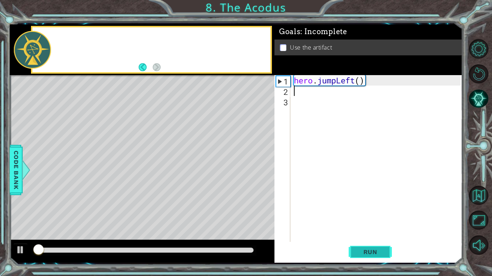
click at [370, 215] on span "Run" at bounding box center [370, 252] width 28 height 7
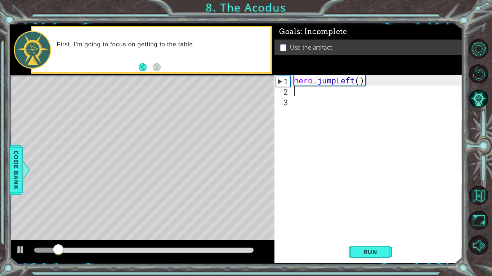
click at [339, 82] on div "hero . jumpLeft ( )" at bounding box center [378, 169] width 172 height 188
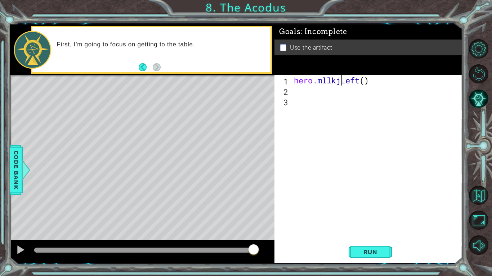
scroll to position [0, 2]
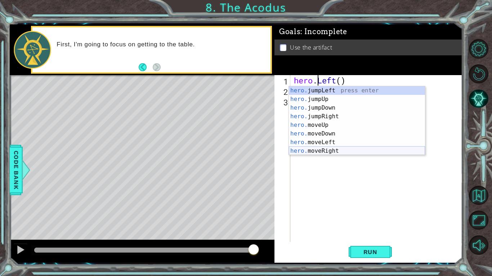
click at [334, 151] on div "hero. jumpLeft press enter hero. jumpUp press enter hero. jumpDown press enter …" at bounding box center [357, 129] width 136 height 86
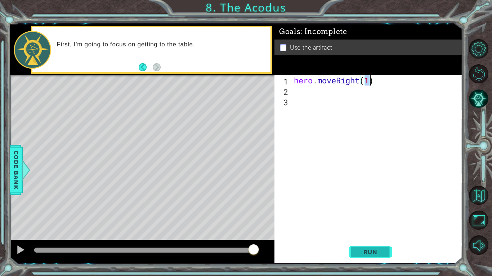
click at [362, 215] on button "Run" at bounding box center [369, 252] width 43 height 19
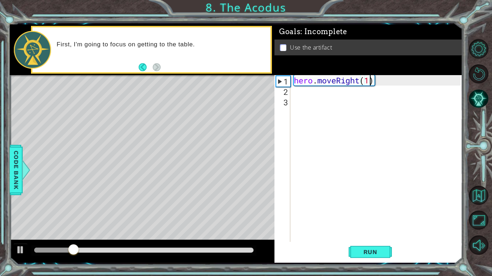
click at [358, 84] on div "hero . moveRight ( 1 )" at bounding box center [378, 169] width 172 height 188
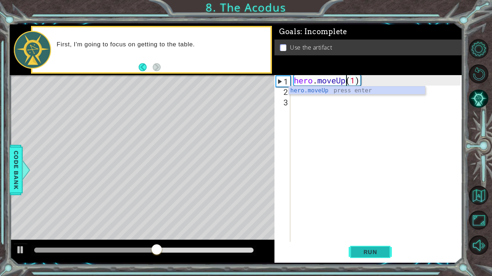
click at [363, 215] on span "Run" at bounding box center [370, 252] width 28 height 7
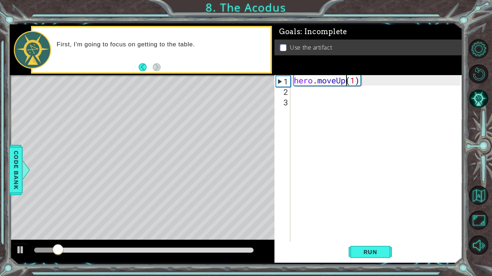
click at [357, 80] on div "hero . moveUp ( 1 )" at bounding box center [378, 169] width 172 height 188
type textarea "hero.moveUp(2)"
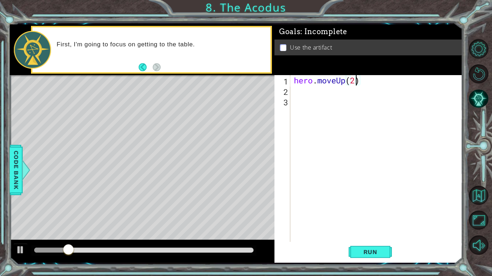
scroll to position [0, 0]
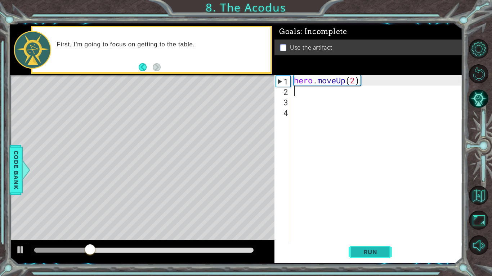
click at [376, 215] on span "Run" at bounding box center [370, 252] width 28 height 7
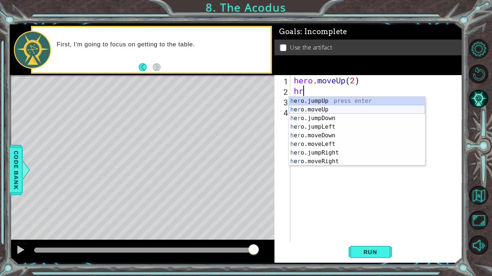
click at [323, 111] on div "h e r o.jumpUp press enter h e r o.moveUp press enter h e r o.jumpDown press en…" at bounding box center [357, 140] width 136 height 86
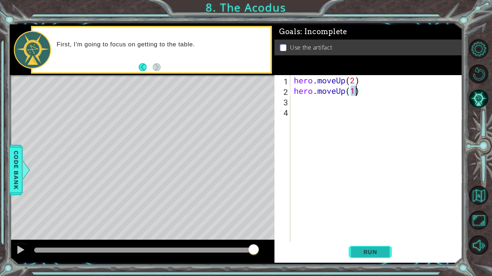
click at [361, 215] on span "Run" at bounding box center [370, 252] width 28 height 7
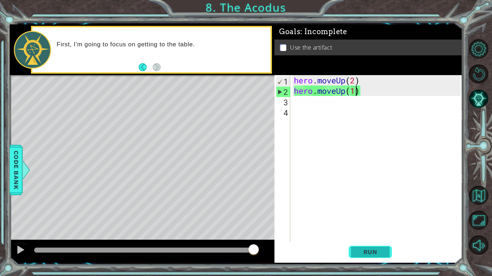
click at [370, 215] on span "Run" at bounding box center [370, 252] width 28 height 7
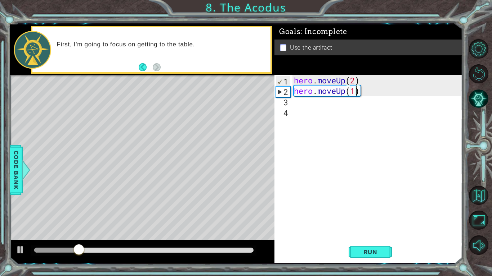
click at [372, 89] on div "hero . moveUp ( 2 ) hero . moveUp ( 1 )" at bounding box center [378, 169] width 172 height 188
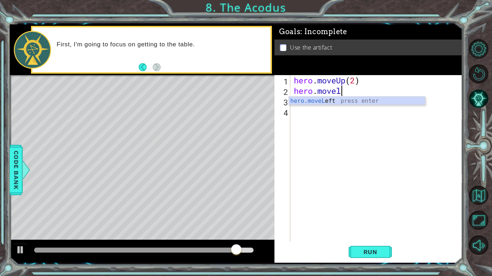
scroll to position [0, 2]
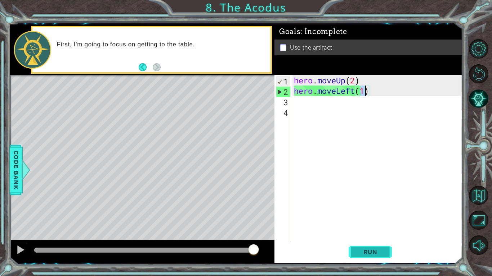
type textarea "hero.moveLeft(1)"
click at [376, 215] on span "Run" at bounding box center [370, 252] width 28 height 7
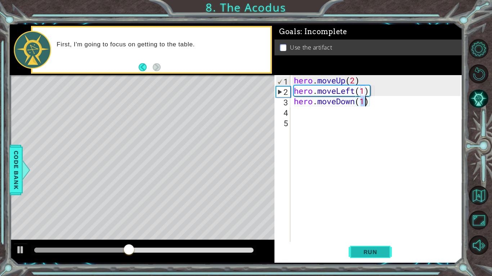
scroll to position [0, 3]
type textarea "hero.moveDown(2)"
click at [375, 215] on span "Run" at bounding box center [370, 252] width 28 height 7
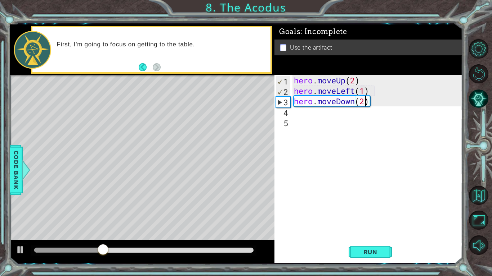
click at [322, 109] on div "hero . moveUp ( 2 ) hero . moveLeft ( 1 ) hero . moveDown ( 2 )" at bounding box center [378, 169] width 172 height 188
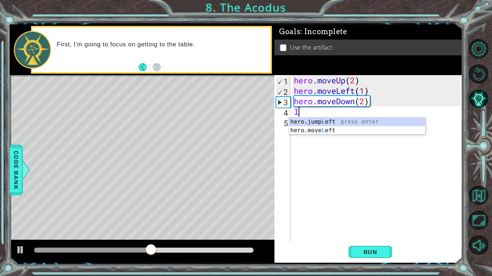
type textarea "le"
click at [319, 122] on div "hero.jump Le ft press enter hero.move Le ft press enter" at bounding box center [357, 135] width 136 height 35
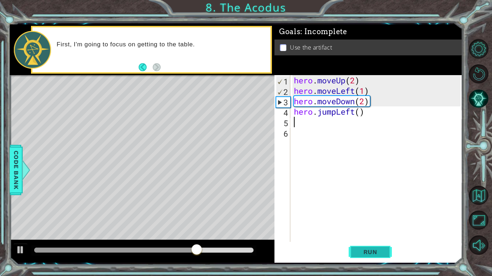
click at [379, 215] on span "Run" at bounding box center [370, 252] width 28 height 7
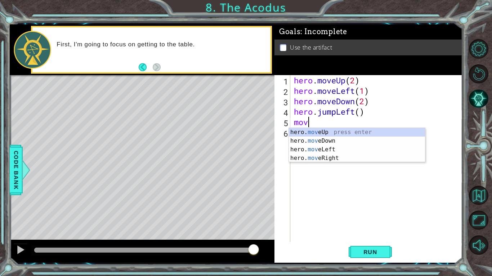
type textarea "m"
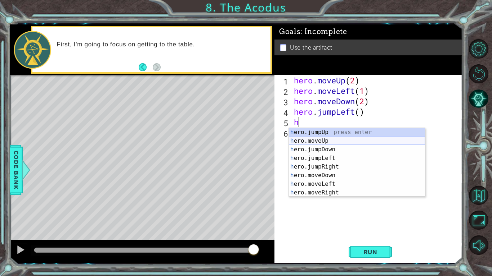
click at [342, 141] on div "h ero.jumpUp press enter h ero.moveUp press enter h ero.jumpDown press enter h …" at bounding box center [357, 171] width 136 height 86
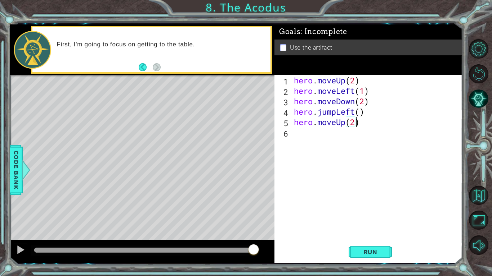
scroll to position [0, 3]
type textarea "hero.moveUp(2)"
click at [374, 215] on button "Run" at bounding box center [369, 252] width 43 height 19
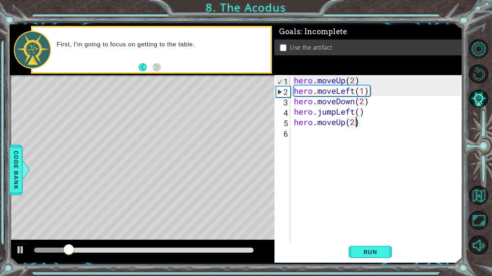
click at [249, 215] on div at bounding box center [143, 251] width 225 height 10
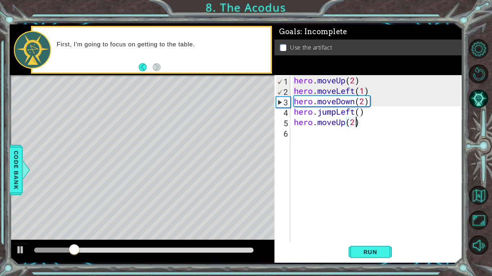
click at [246, 215] on div at bounding box center [143, 250] width 219 height 5
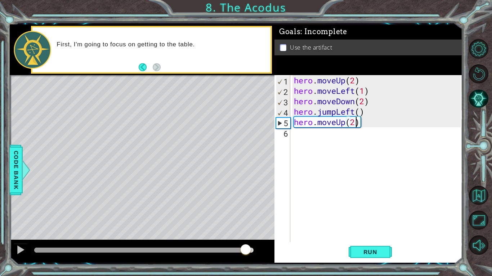
click at [295, 137] on div "hero . moveUp ( 2 ) hero . moveLeft ( 1 ) hero . moveDown ( 2 ) hero . jumpLeft…" at bounding box center [378, 169] width 172 height 188
type textarea "l"
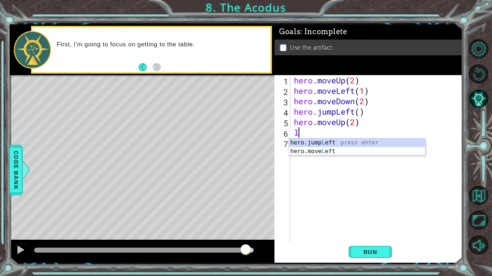
click at [332, 156] on div "hero . moveUp ( 2 ) hero . moveLeft ( 1 ) hero . moveDown ( 2 ) hero . jumpLeft…" at bounding box center [378, 169] width 172 height 188
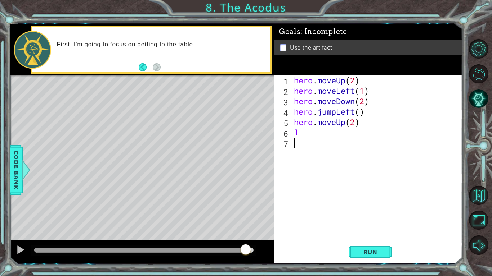
click at [313, 139] on div "hero . moveUp ( 2 ) hero . moveLeft ( 1 ) hero . moveDown ( 2 ) hero . jumpLeft…" at bounding box center [378, 169] width 172 height 188
click at [308, 134] on div "hero . moveUp ( 2 ) hero . moveLeft ( 1 ) hero . moveDown ( 2 ) hero . jumpLeft…" at bounding box center [378, 169] width 172 height 188
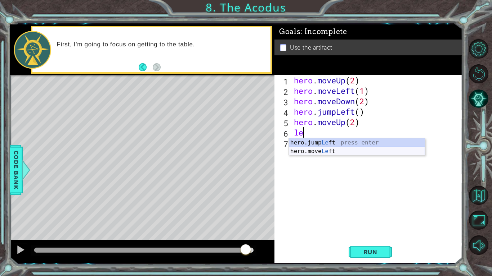
click at [333, 149] on div "hero.jump Le ft press enter hero.move Le ft press enter" at bounding box center [357, 156] width 136 height 35
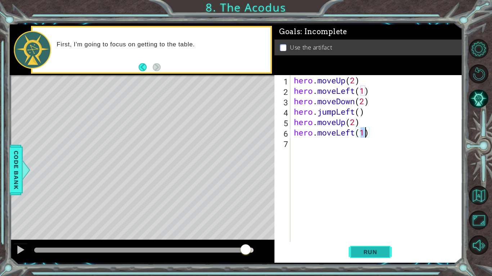
click at [360, 215] on span "Run" at bounding box center [370, 252] width 28 height 7
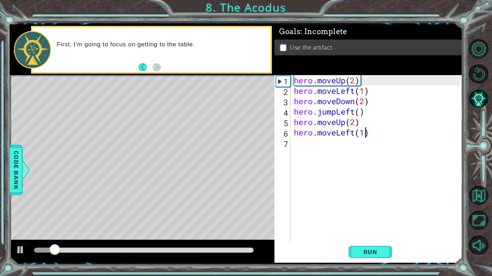
click at [358, 131] on div "hero . moveUp ( 2 ) hero . moveLeft ( 1 ) hero . moveDown ( 2 ) hero . jumpLeft…" at bounding box center [378, 169] width 172 height 188
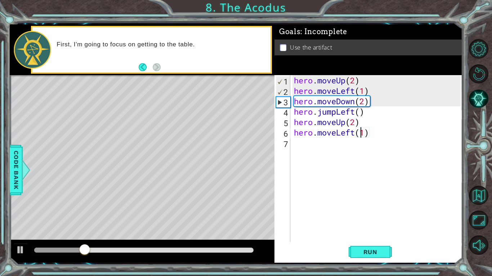
click at [356, 131] on div "hero . moveUp ( 2 ) hero . moveLeft ( 1 ) hero . moveDown ( 2 ) hero . jumpLeft…" at bounding box center [378, 169] width 172 height 188
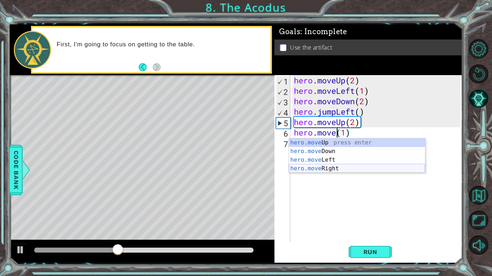
click at [357, 171] on div "hero.move Up press enter hero.move Down press enter hero.move Left press enter …" at bounding box center [357, 165] width 136 height 52
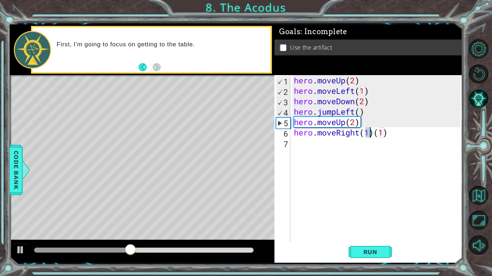
click at [386, 131] on div "hero . moveUp ( 2 ) hero . moveLeft ( 1 ) hero . moveDown ( 2 ) hero . jumpLeft…" at bounding box center [378, 169] width 172 height 188
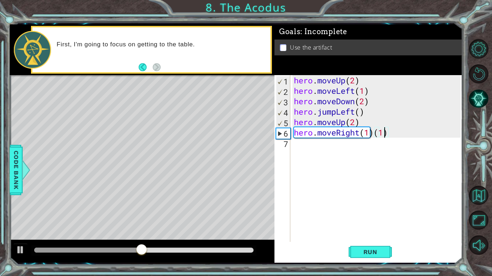
click at [387, 132] on div "hero . moveUp ( 2 ) hero . moveLeft ( 1 ) hero . moveDown ( 2 ) hero . jumpLeft…" at bounding box center [378, 169] width 172 height 188
type textarea "hero.moveRight(1)"
click at [374, 215] on button "Run" at bounding box center [369, 252] width 43 height 19
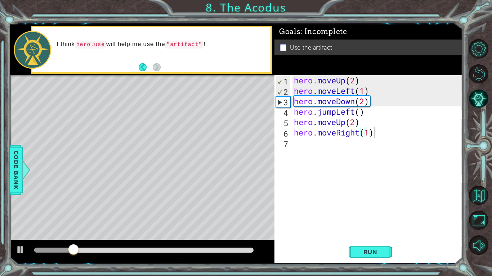
click at [246, 215] on div at bounding box center [143, 250] width 219 height 5
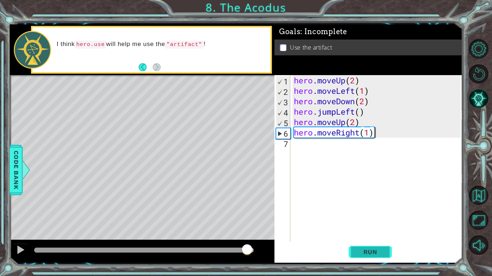
click at [354, 215] on button "Run" at bounding box center [369, 252] width 43 height 19
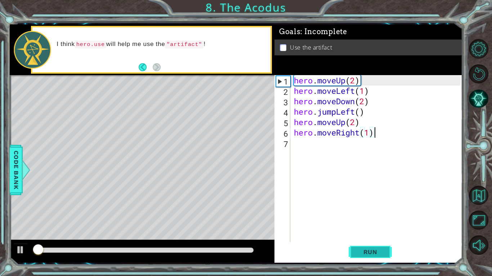
click at [354, 215] on button "Run" at bounding box center [369, 252] width 43 height 19
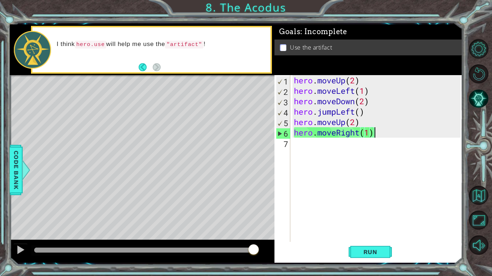
click at [301, 145] on div "hero . moveUp ( 2 ) hero . moveLeft ( 1 ) hero . moveDown ( 2 ) hero . jumpLeft…" at bounding box center [378, 169] width 172 height 188
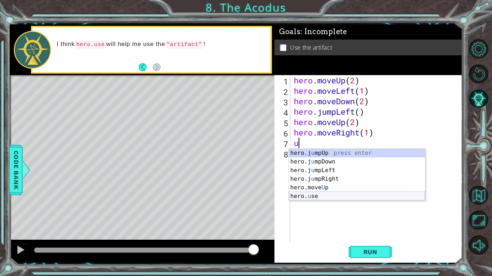
click at [330, 196] on div "hero.j u mpUp press enter hero.j u mpDown press enter hero.j u mpLeft press ent…" at bounding box center [357, 183] width 136 height 69
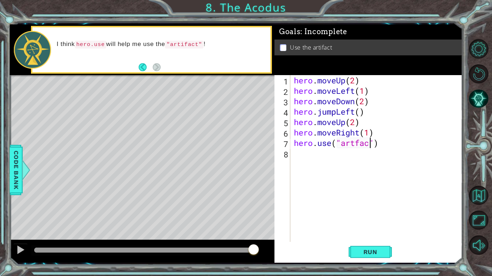
scroll to position [0, 4]
type textarea "hero.use("artfact")"
click at [379, 215] on span "Run" at bounding box center [370, 252] width 28 height 7
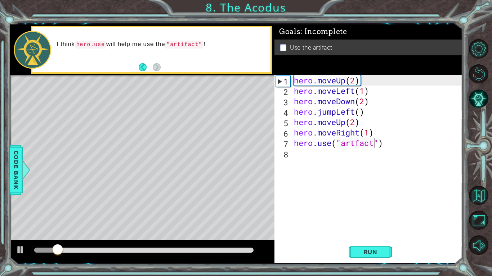
click at [257, 215] on div at bounding box center [142, 251] width 264 height 23
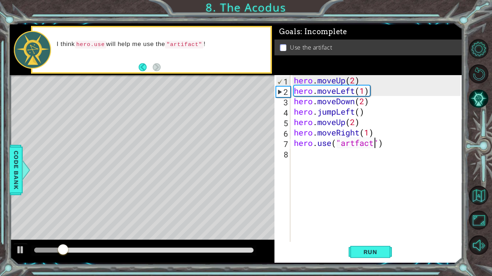
click at [252, 215] on div at bounding box center [143, 250] width 219 height 5
